Goal: Information Seeking & Learning: Compare options

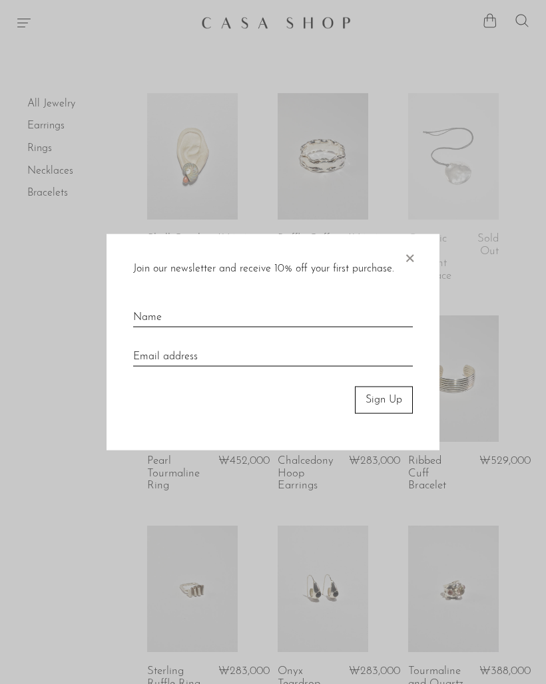
click at [482, 419] on div at bounding box center [273, 342] width 546 height 684
click at [414, 246] on span "×" at bounding box center [409, 255] width 13 height 43
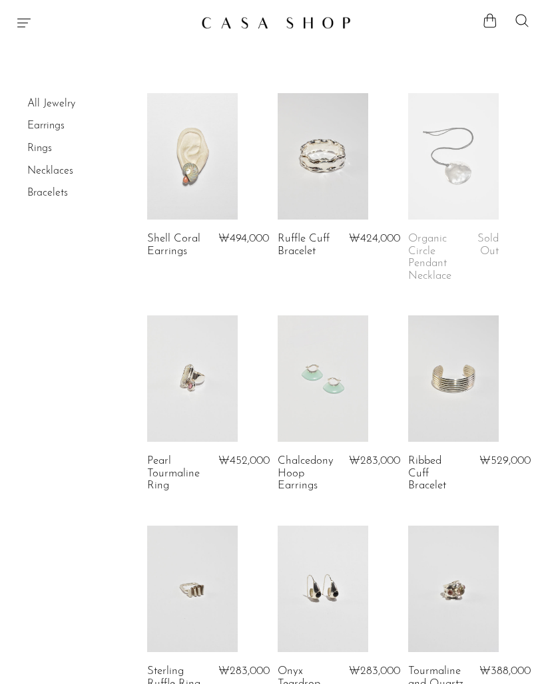
click at [350, 188] on link at bounding box center [323, 156] width 91 height 126
click at [225, 381] on link at bounding box center [192, 379] width 91 height 126
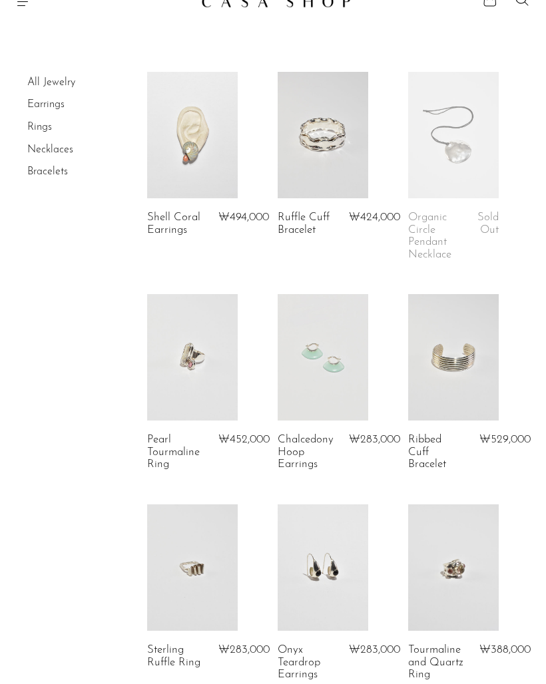
scroll to position [69, 0]
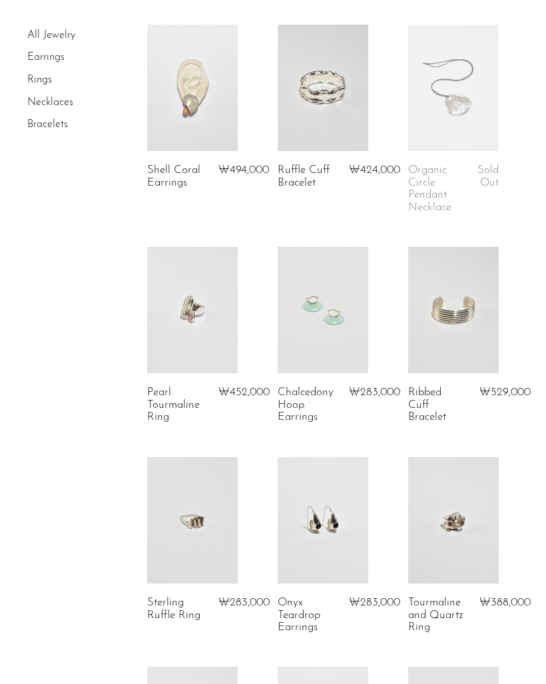
click at [472, 330] on link at bounding box center [453, 310] width 91 height 126
click at [212, 494] on link at bounding box center [192, 520] width 91 height 126
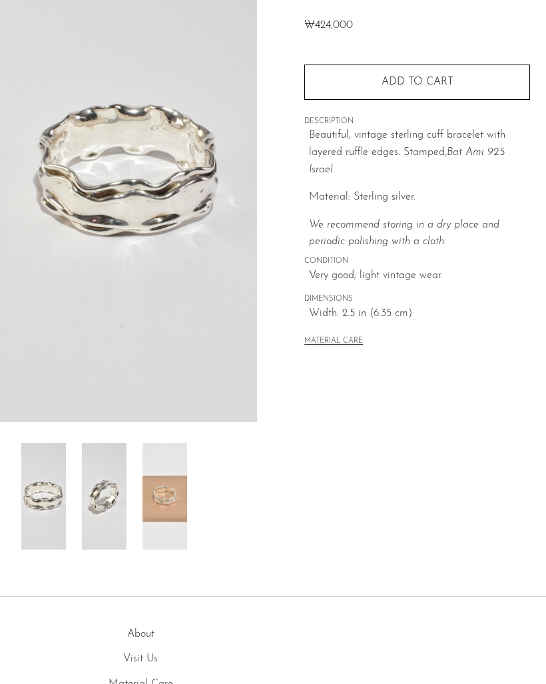
scroll to position [145, 0]
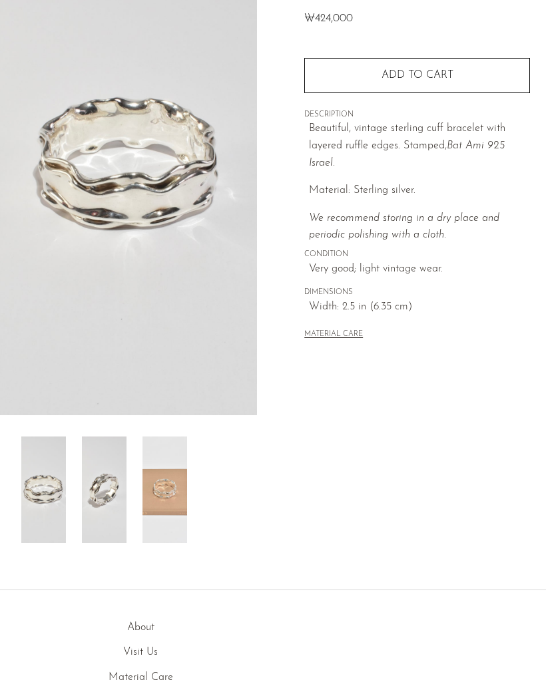
click at [172, 484] on img at bounding box center [164, 490] width 45 height 107
